Goal: Find contact information: Obtain details needed to contact an individual or organization

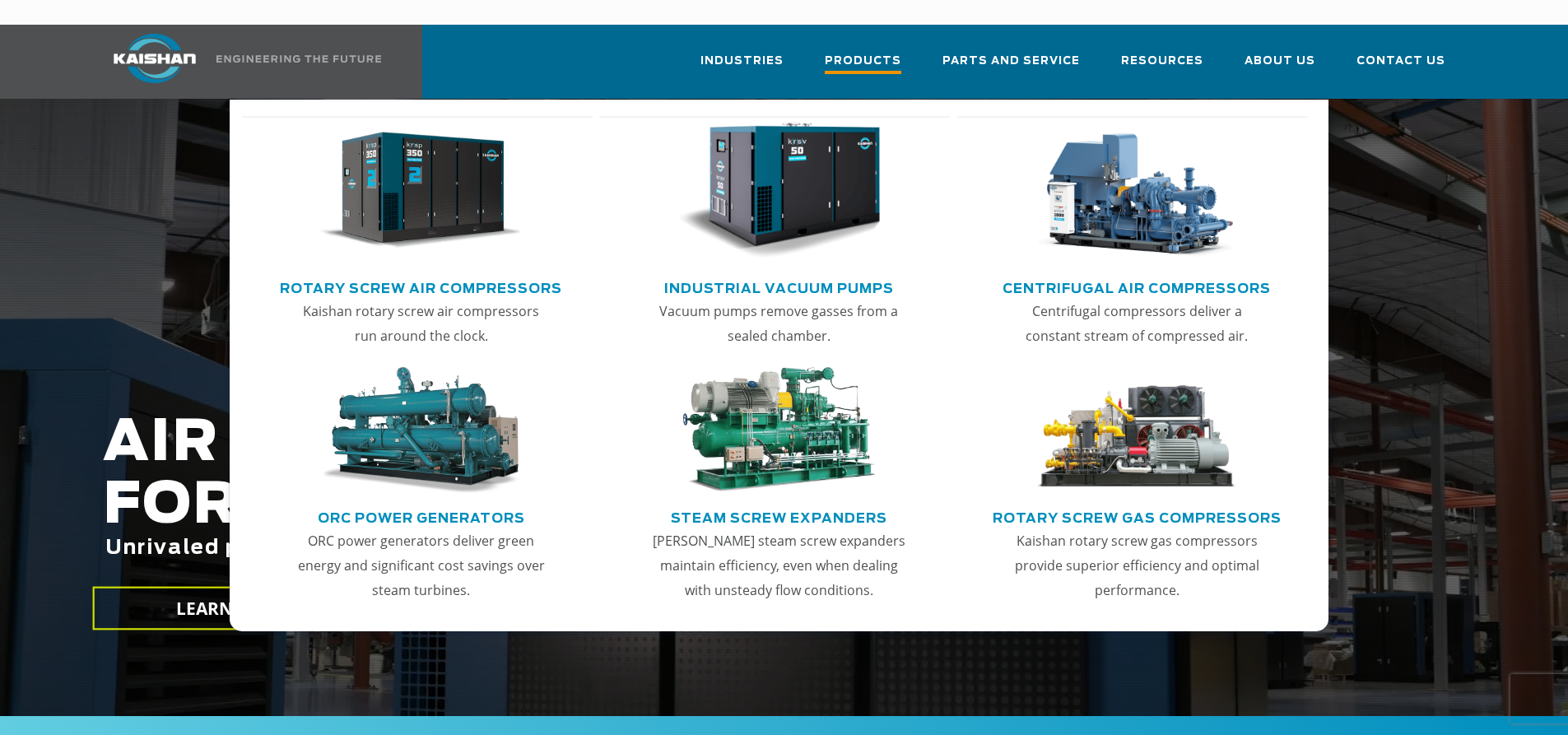
click at [893, 52] on span "Products" at bounding box center [863, 63] width 77 height 23
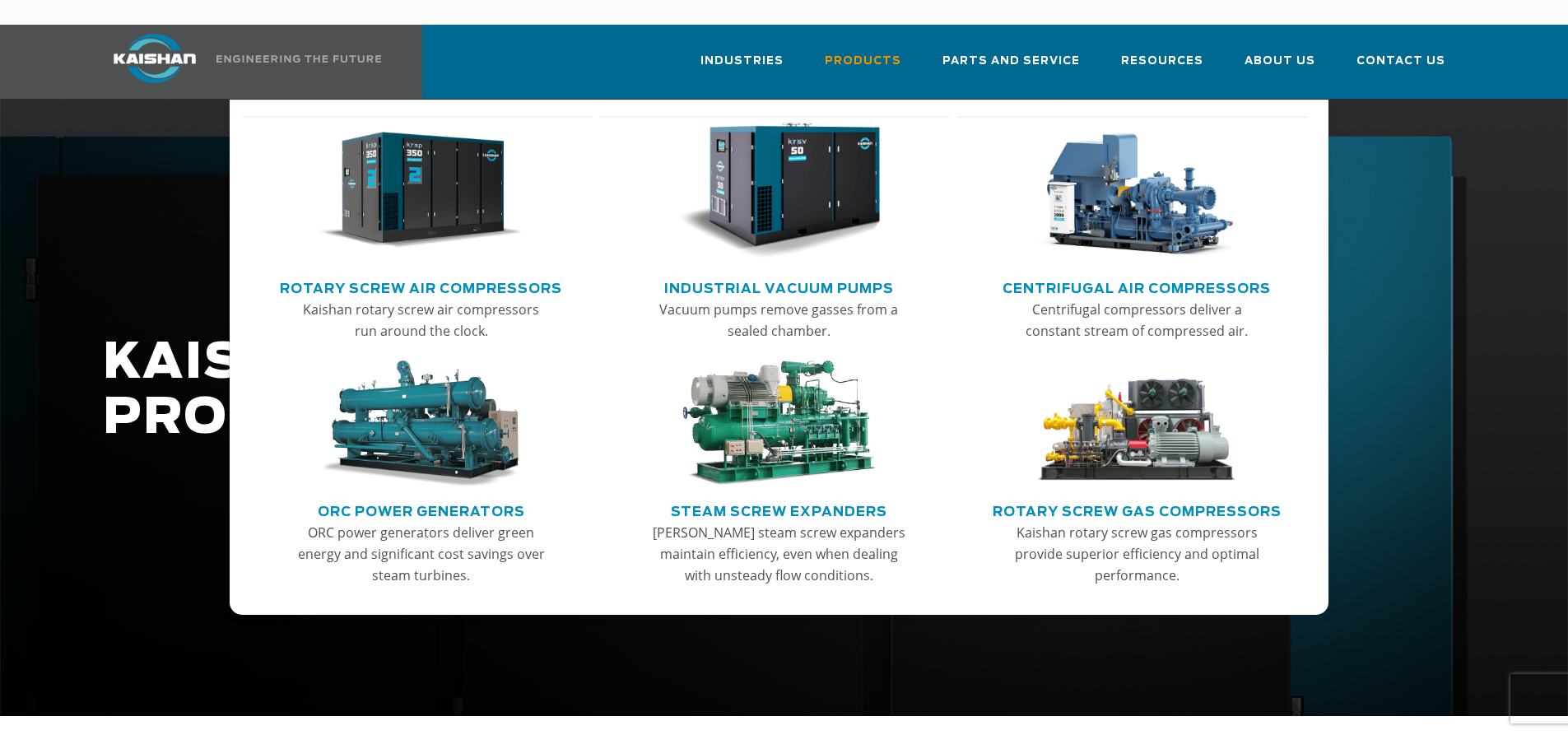
click at [423, 154] on img "Main menu" at bounding box center [420, 191] width 203 height 137
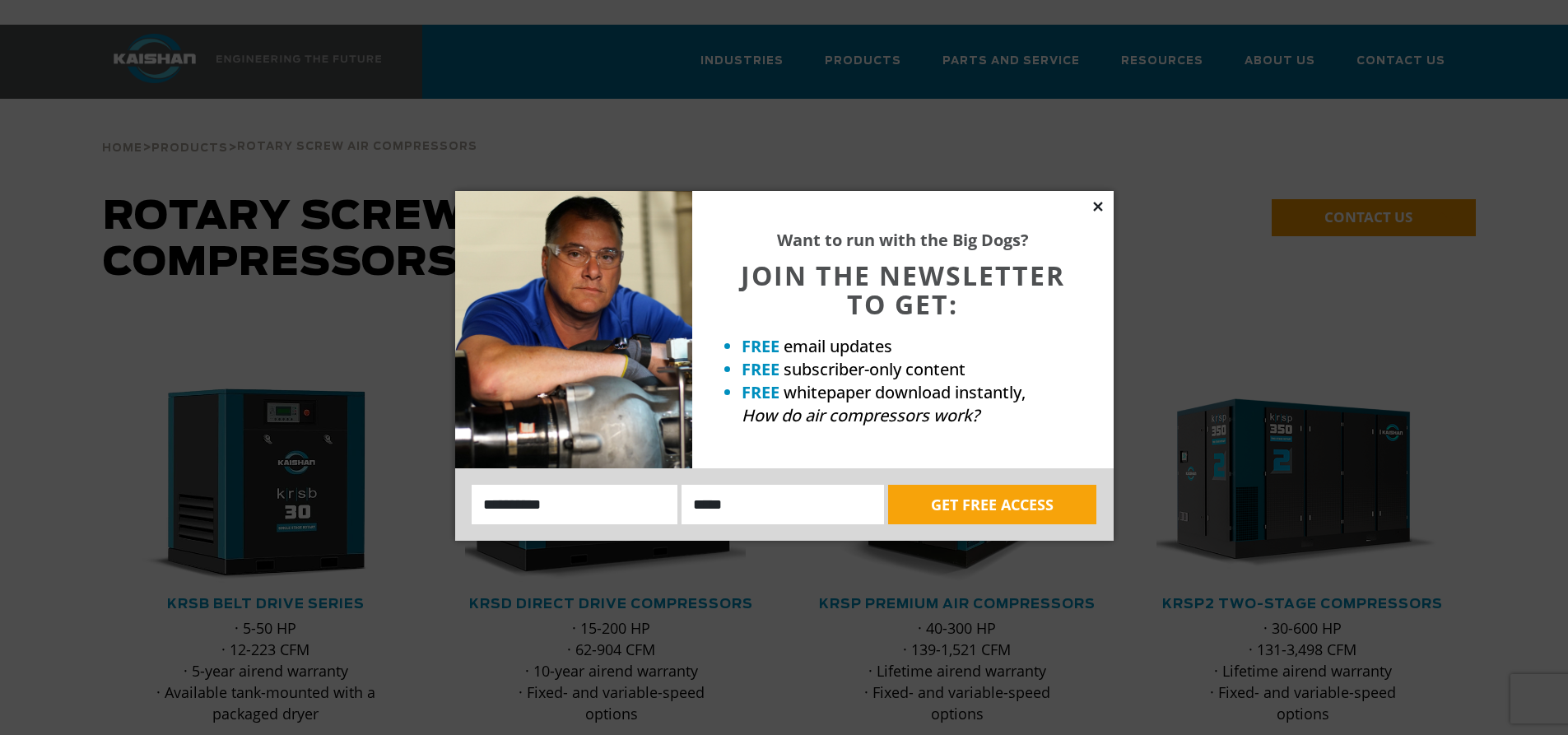
click at [1098, 203] on icon at bounding box center [1098, 207] width 15 height 15
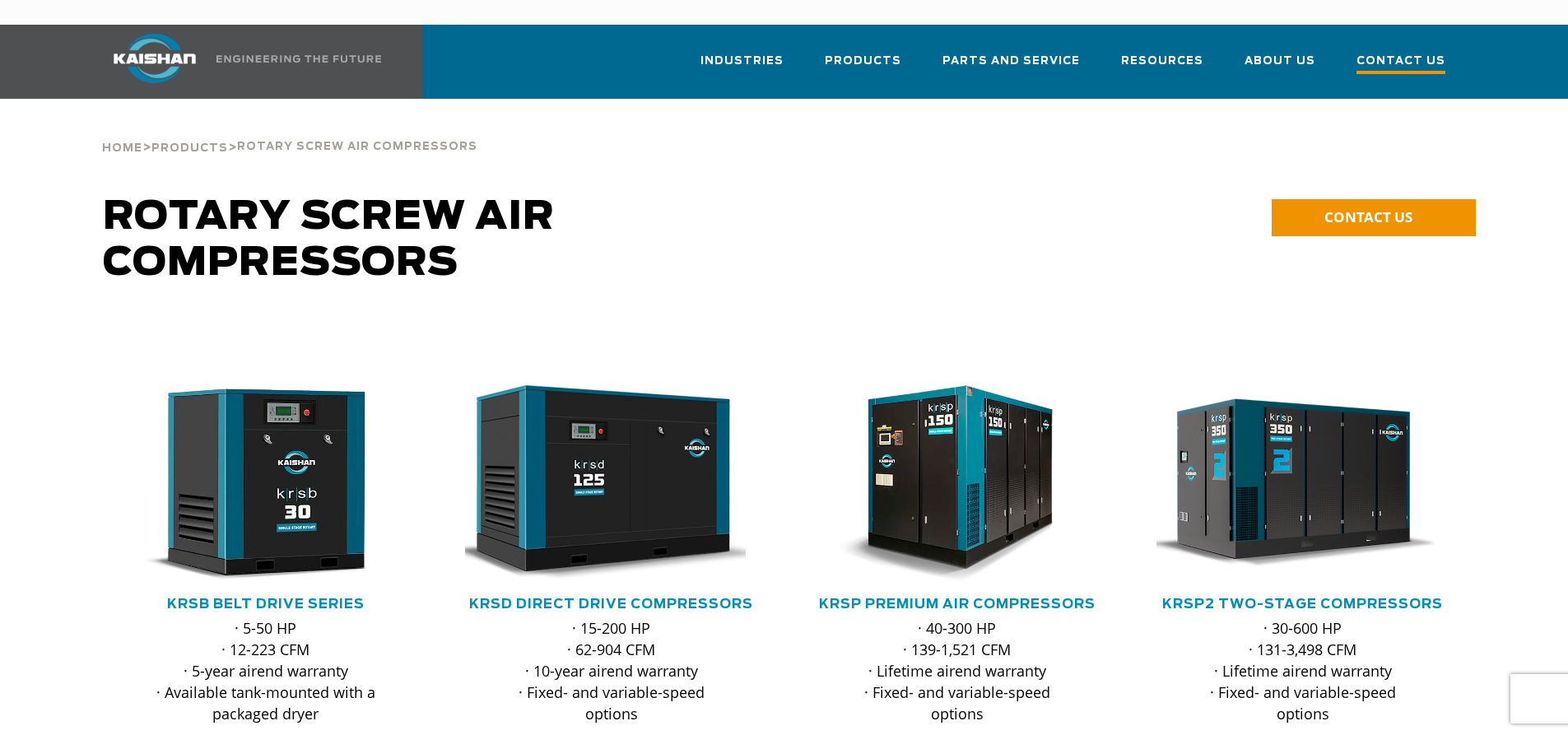
click at [1385, 52] on span "Contact Us" at bounding box center [1400, 63] width 89 height 23
